Goal: Task Accomplishment & Management: Use online tool/utility

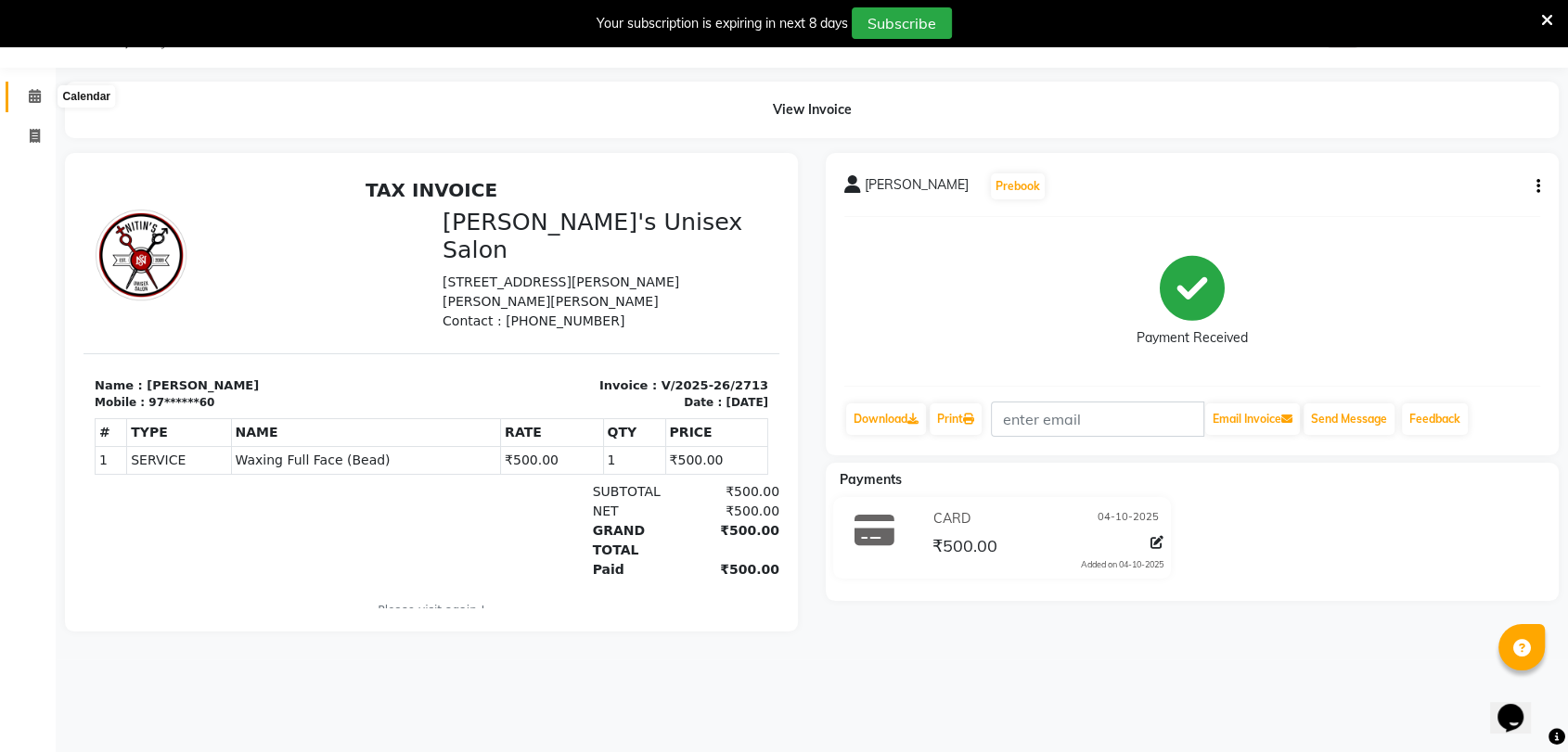
click at [25, 99] on span at bounding box center [35, 96] width 33 height 21
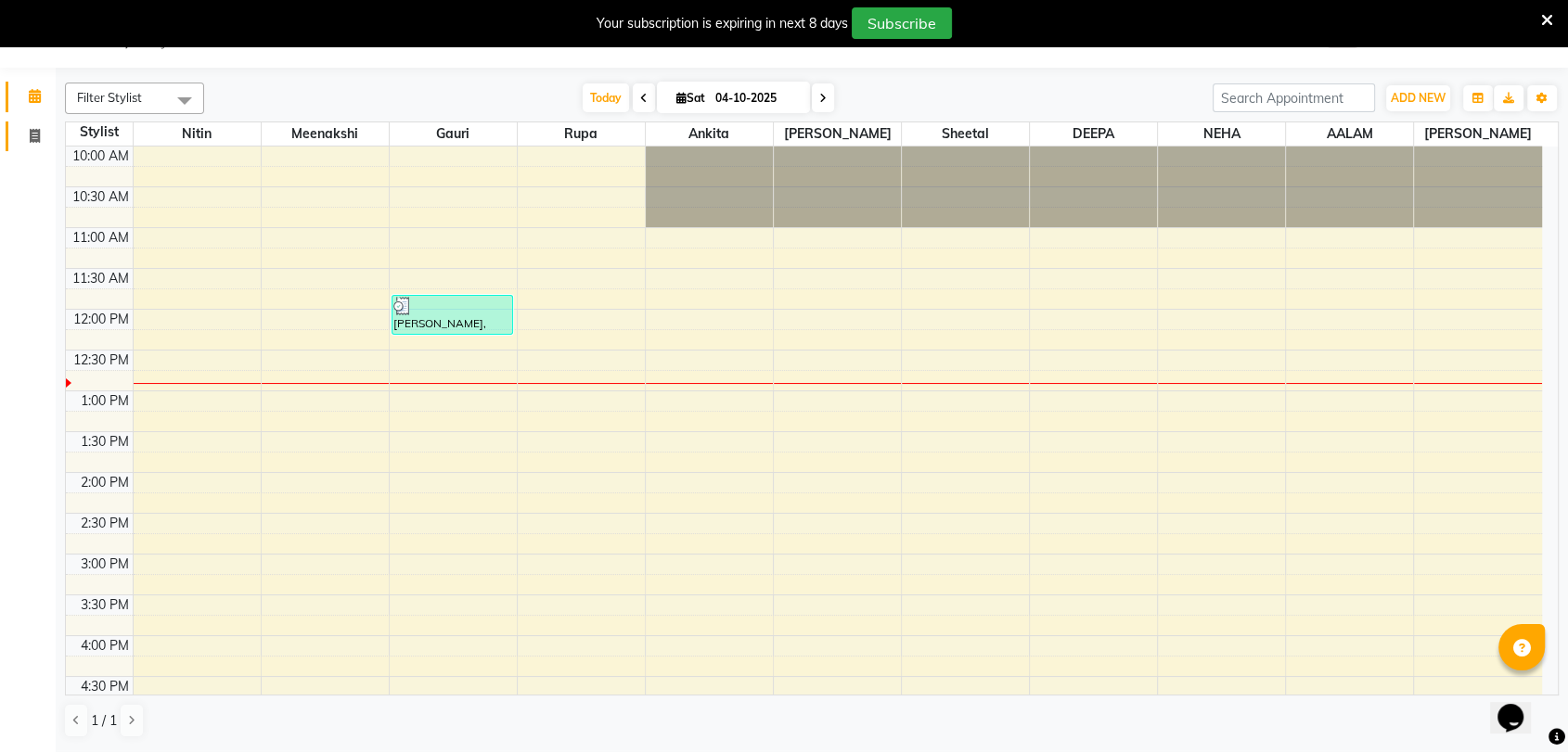
click at [32, 133] on icon at bounding box center [35, 135] width 10 height 14
select select "service"
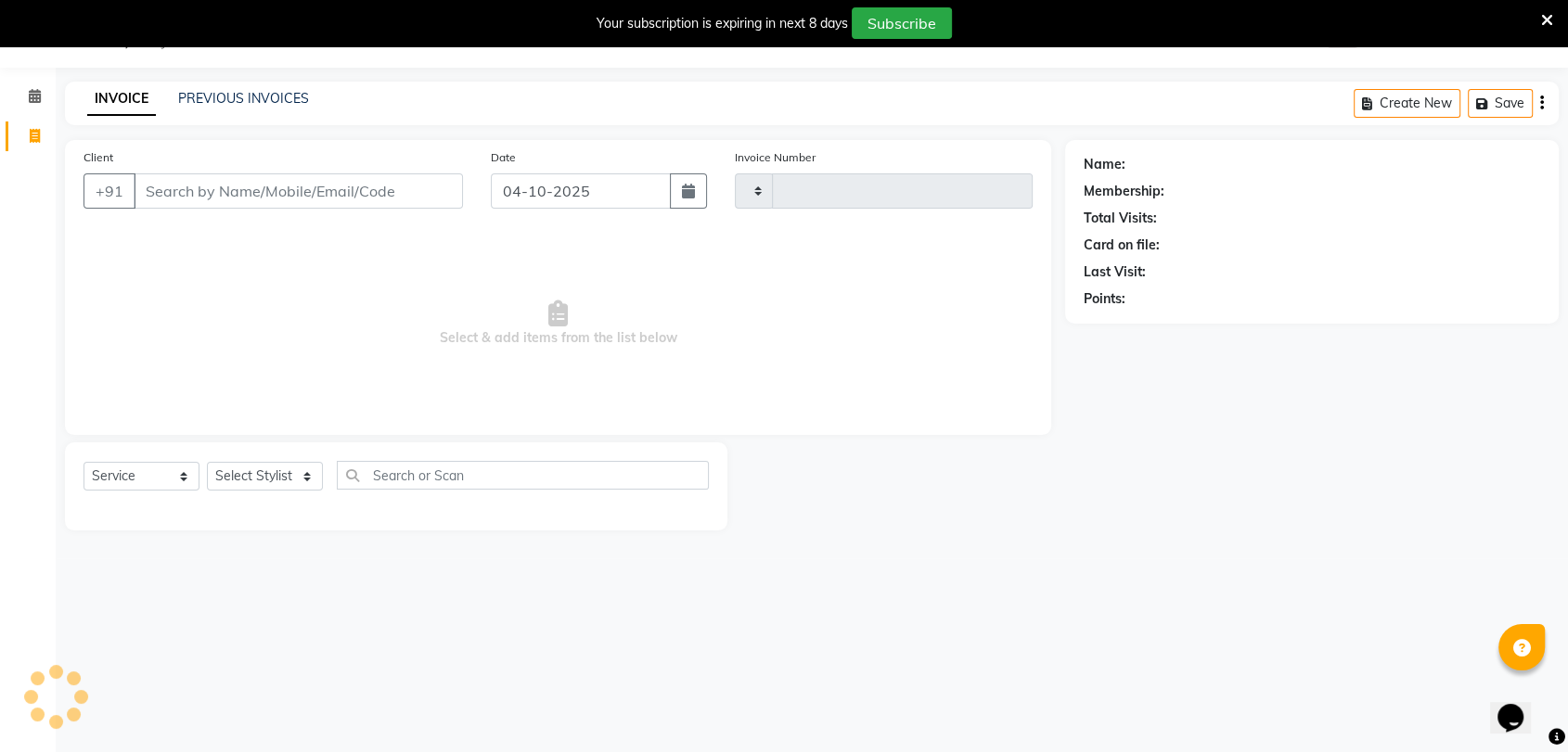
type input "2714"
select select "62"
